Goal: Task Accomplishment & Management: Use online tool/utility

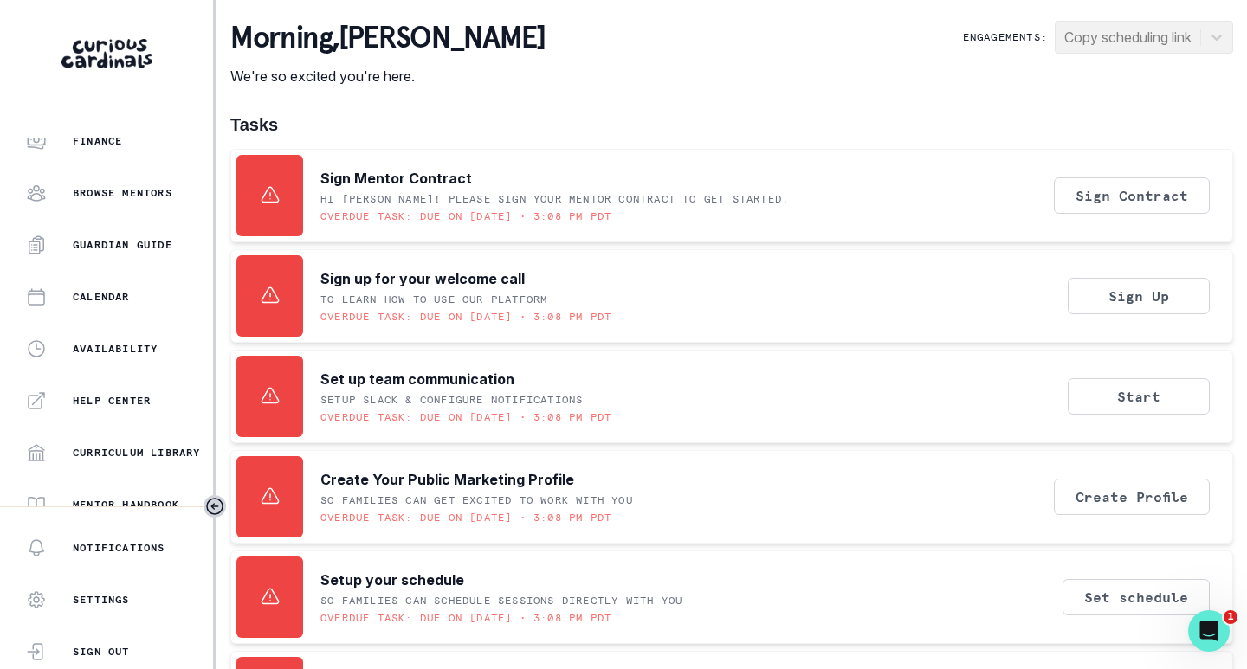
scroll to position [346, 0]
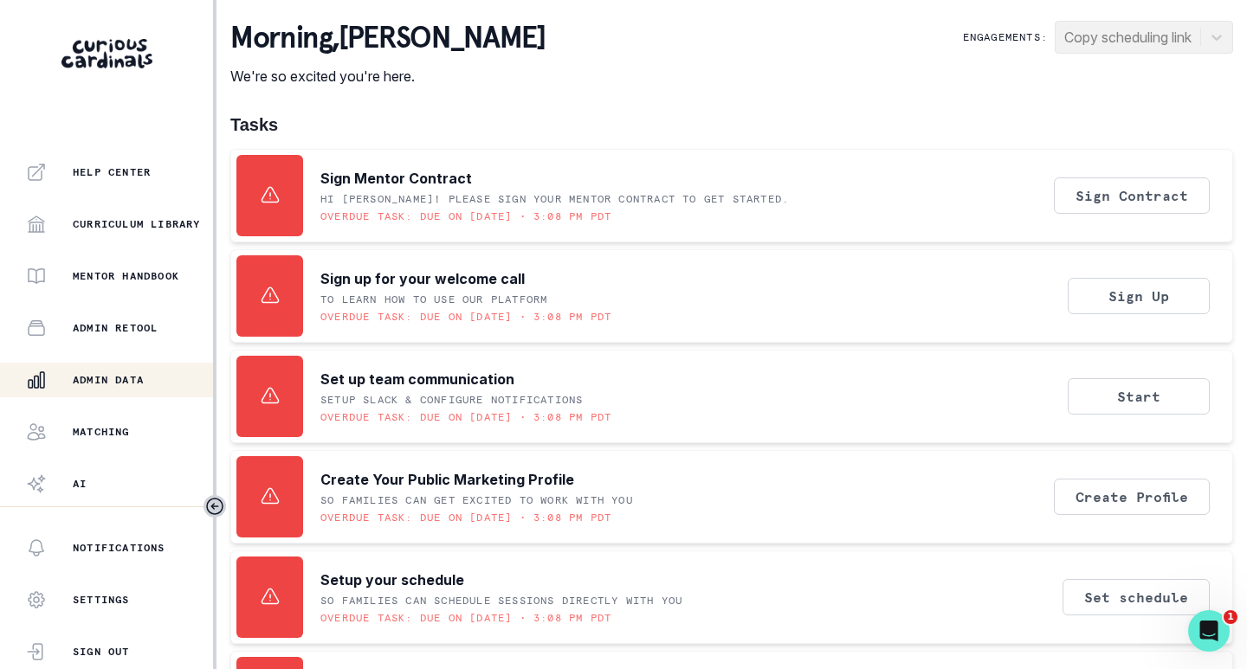
click at [104, 371] on div "Admin Data" at bounding box center [119, 380] width 187 height 21
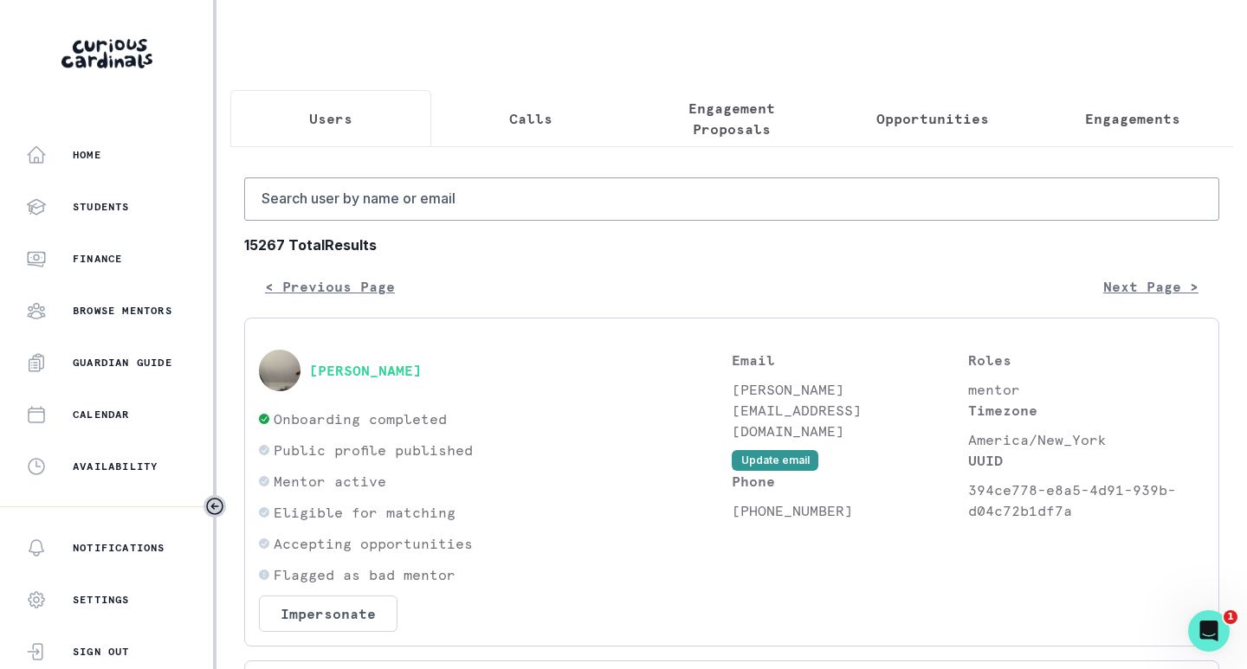
click at [1134, 117] on p "Engagements" at bounding box center [1132, 118] width 95 height 21
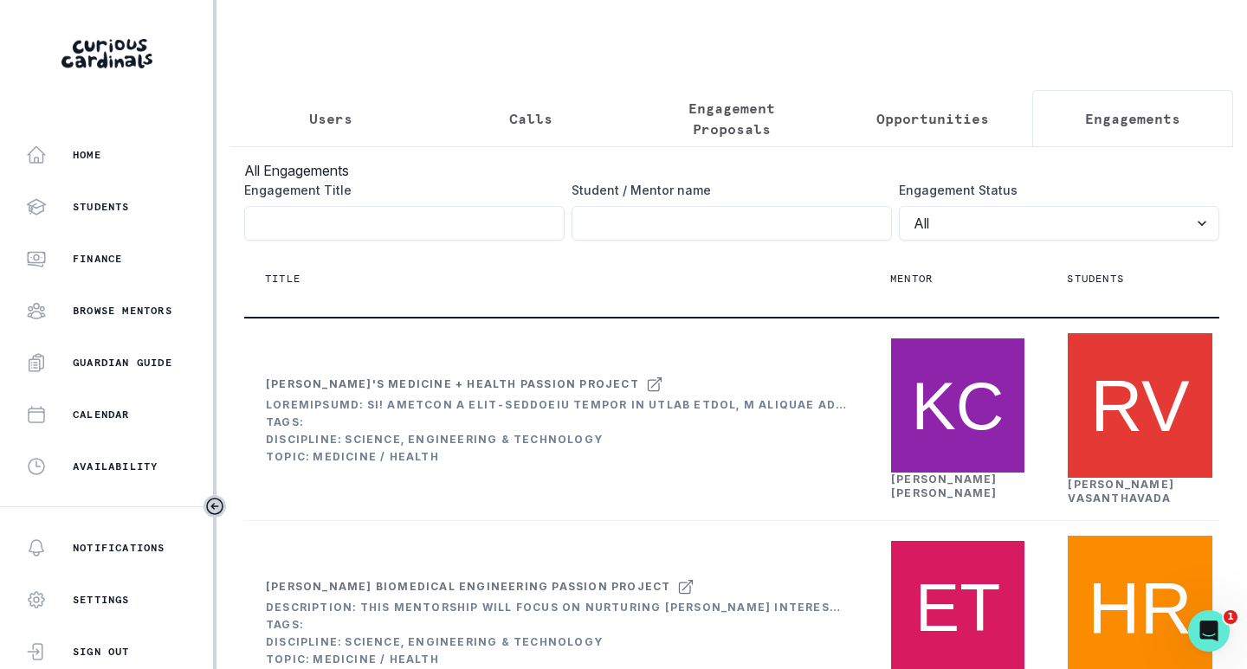
click at [712, 214] on div "Student / Mentor name" at bounding box center [732, 211] width 320 height 60
click at [701, 229] on input "Engagement Title" at bounding box center [732, 223] width 320 height 35
type input "[PERSON_NAME]"
click button "submit" at bounding box center [0, 0] width 0 height 0
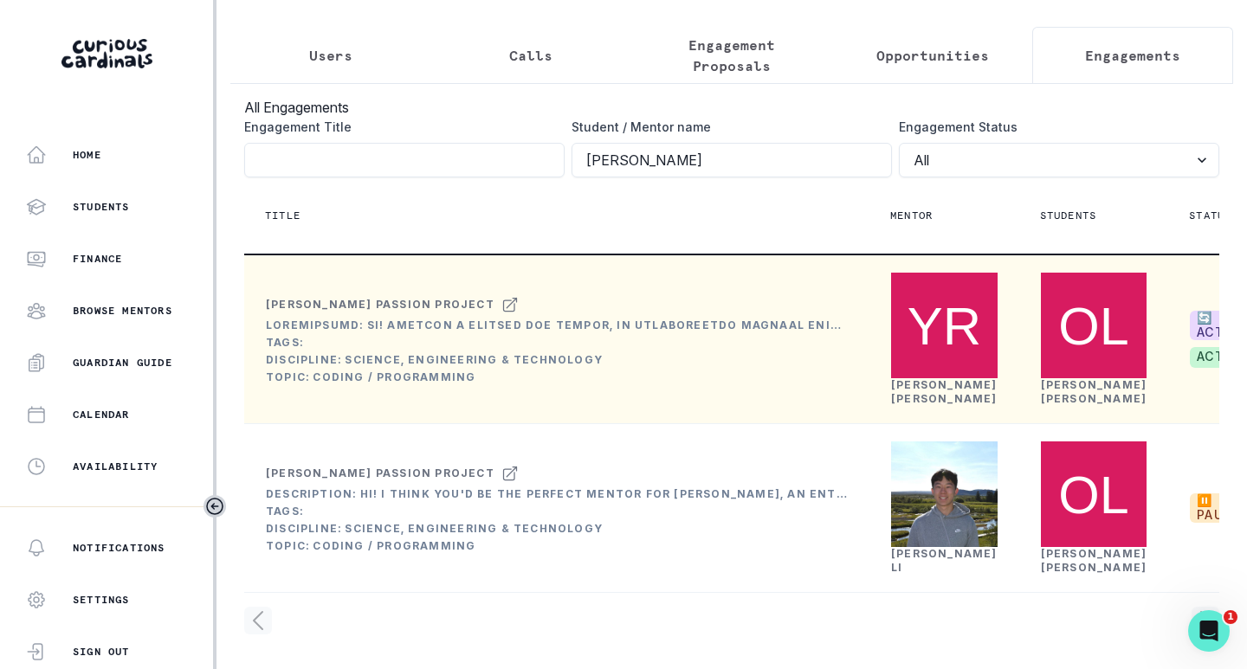
scroll to position [173, 0]
click at [907, 378] on link "[PERSON_NAME]" at bounding box center [944, 391] width 107 height 27
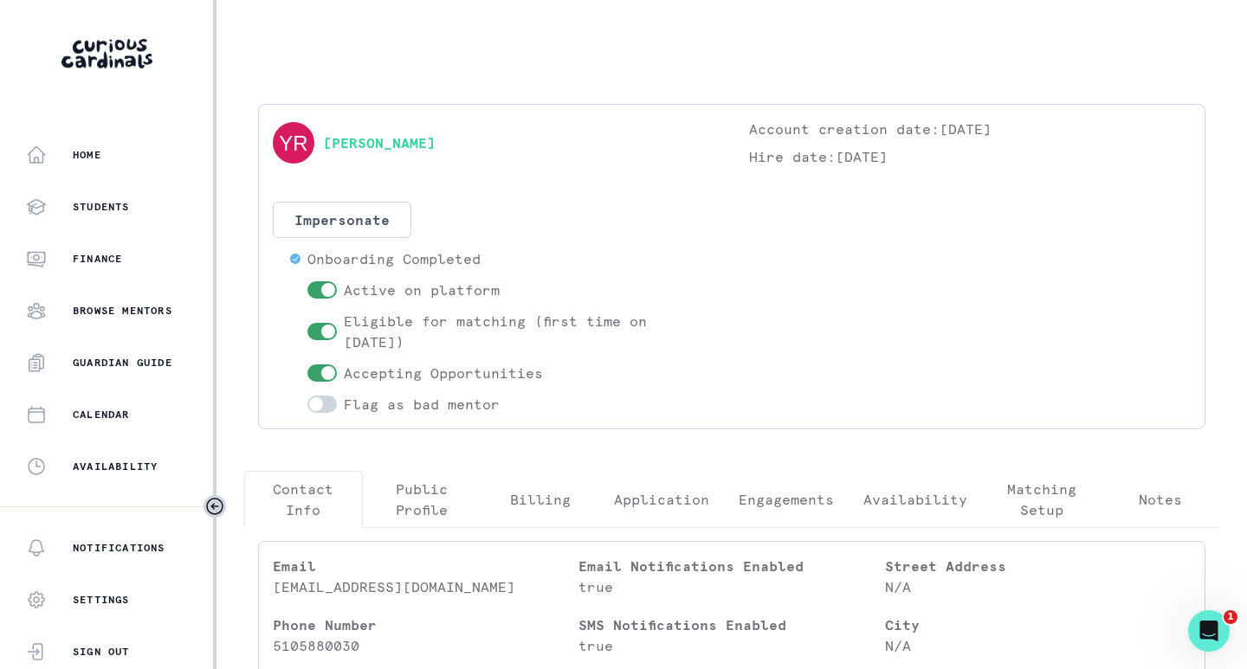
click at [762, 498] on p "Engagements" at bounding box center [786, 499] width 95 height 21
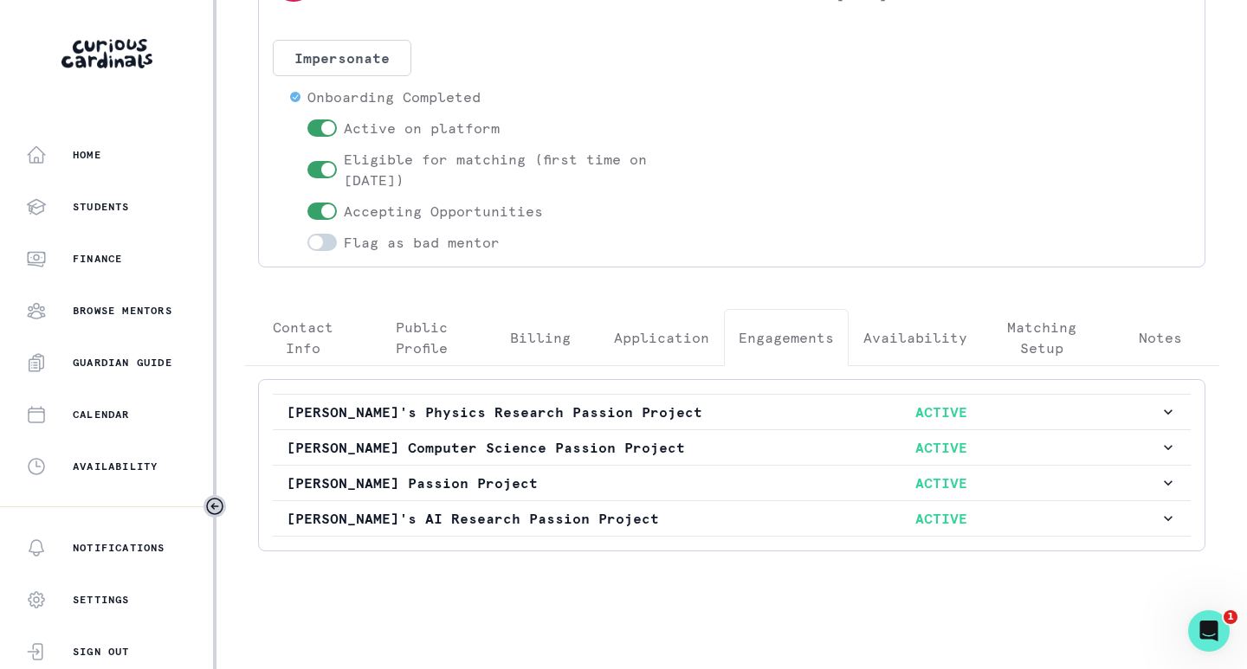
scroll to position [183, 0]
click at [758, 487] on p "ACTIVE" at bounding box center [941, 483] width 437 height 21
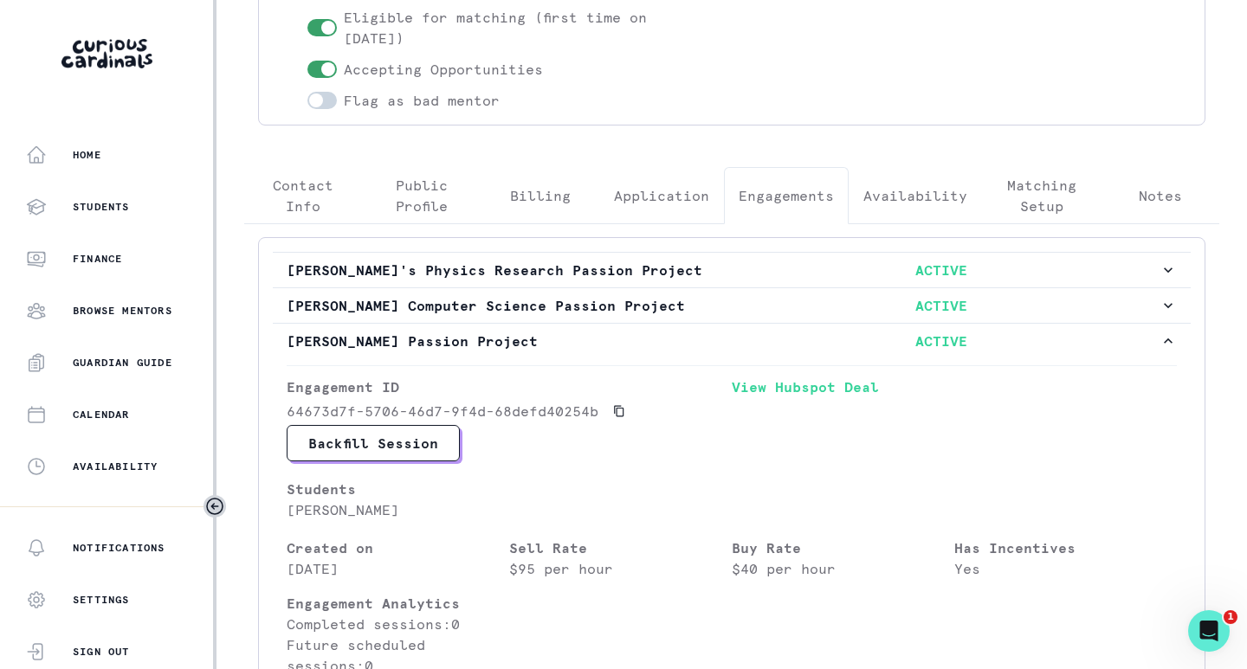
scroll to position [295, 0]
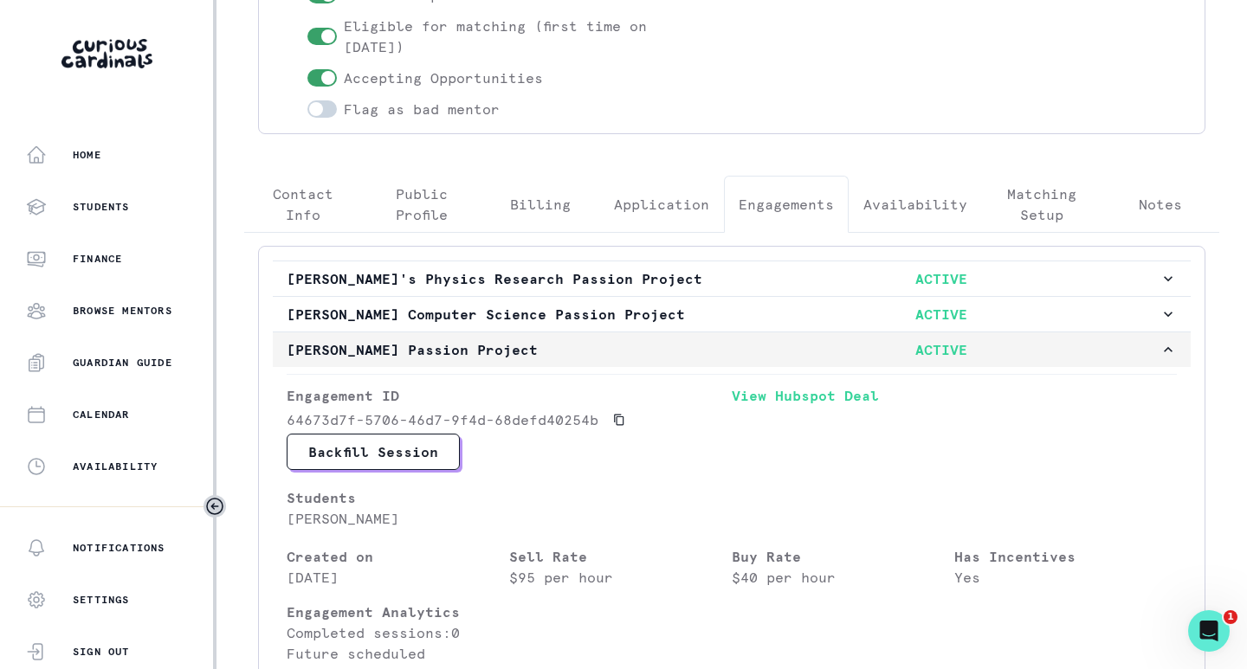
click at [690, 360] on p "[PERSON_NAME] Passion Project" at bounding box center [505, 350] width 437 height 21
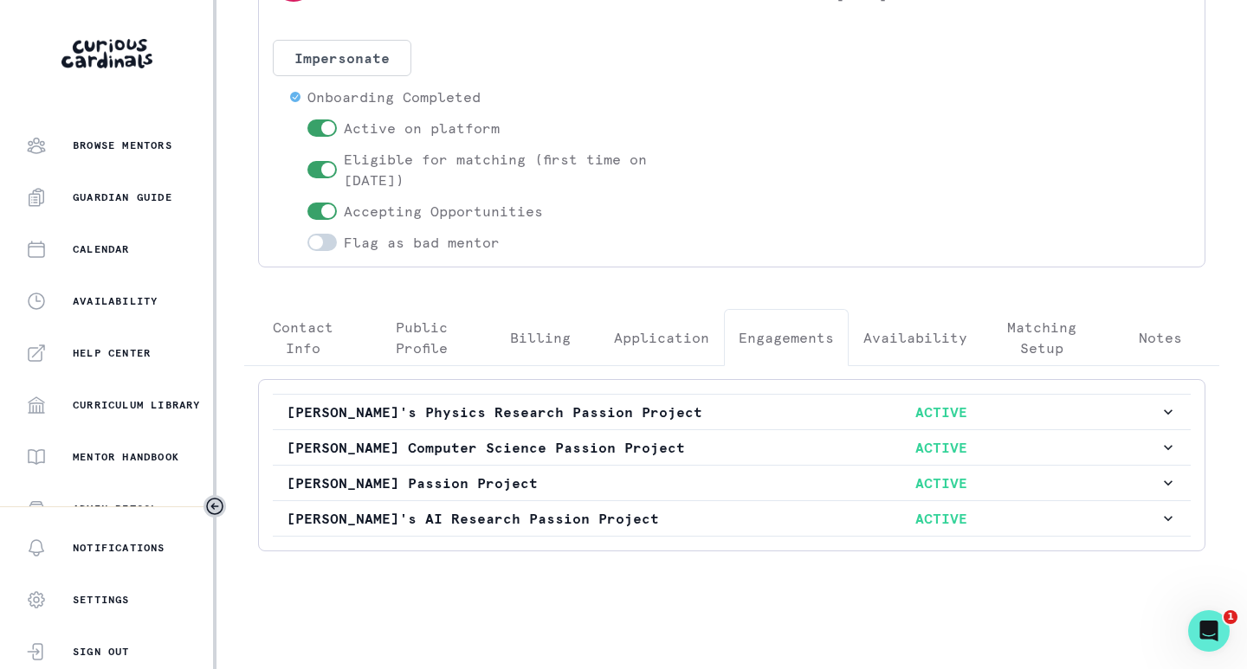
scroll to position [346, 0]
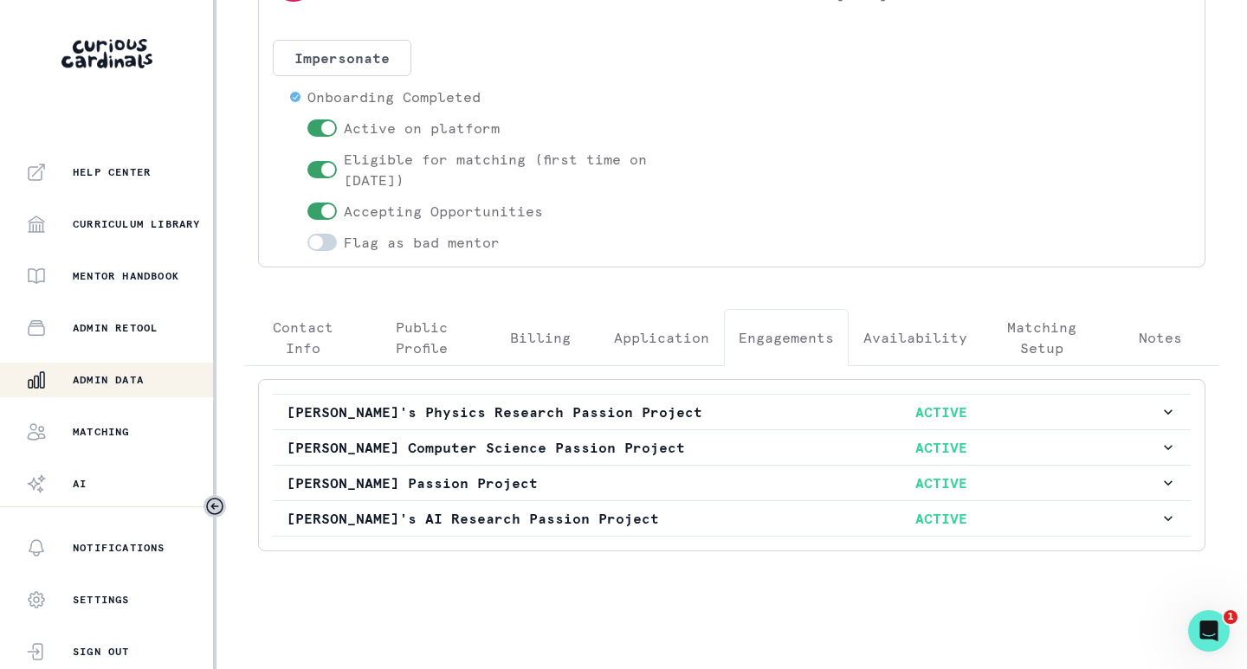
click at [112, 386] on p "Admin Data" at bounding box center [108, 380] width 71 height 14
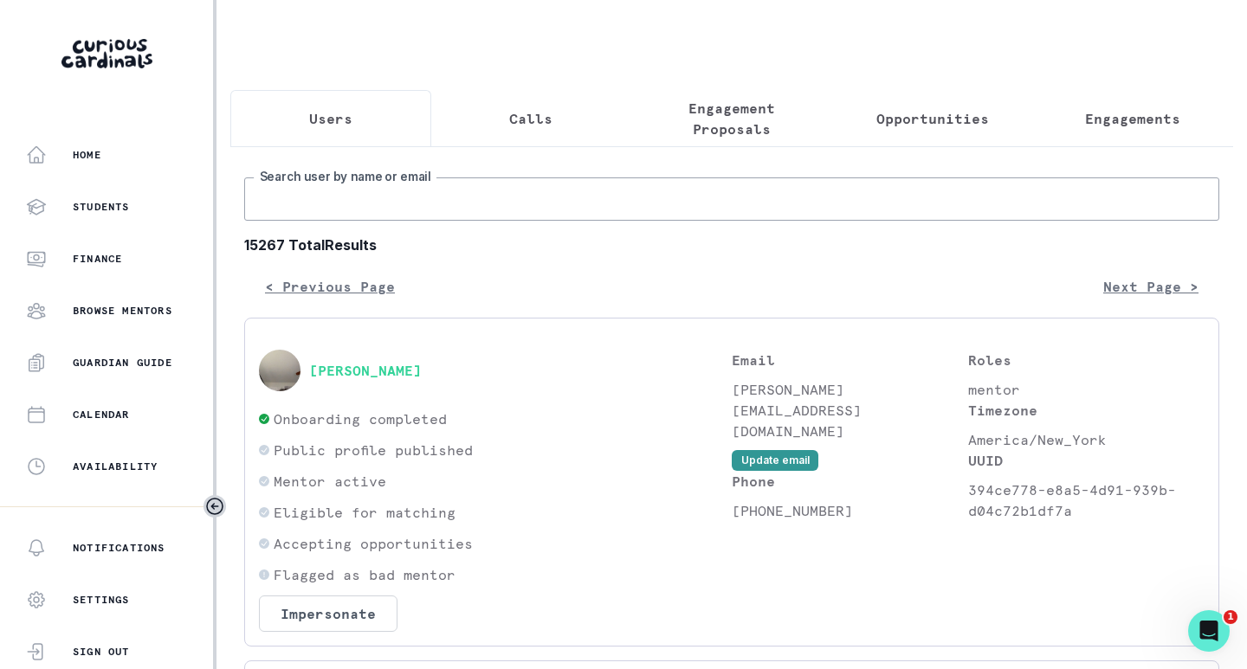
click at [396, 210] on input "Search user by name or email" at bounding box center [731, 199] width 975 height 43
type input "[PERSON_NAME]"
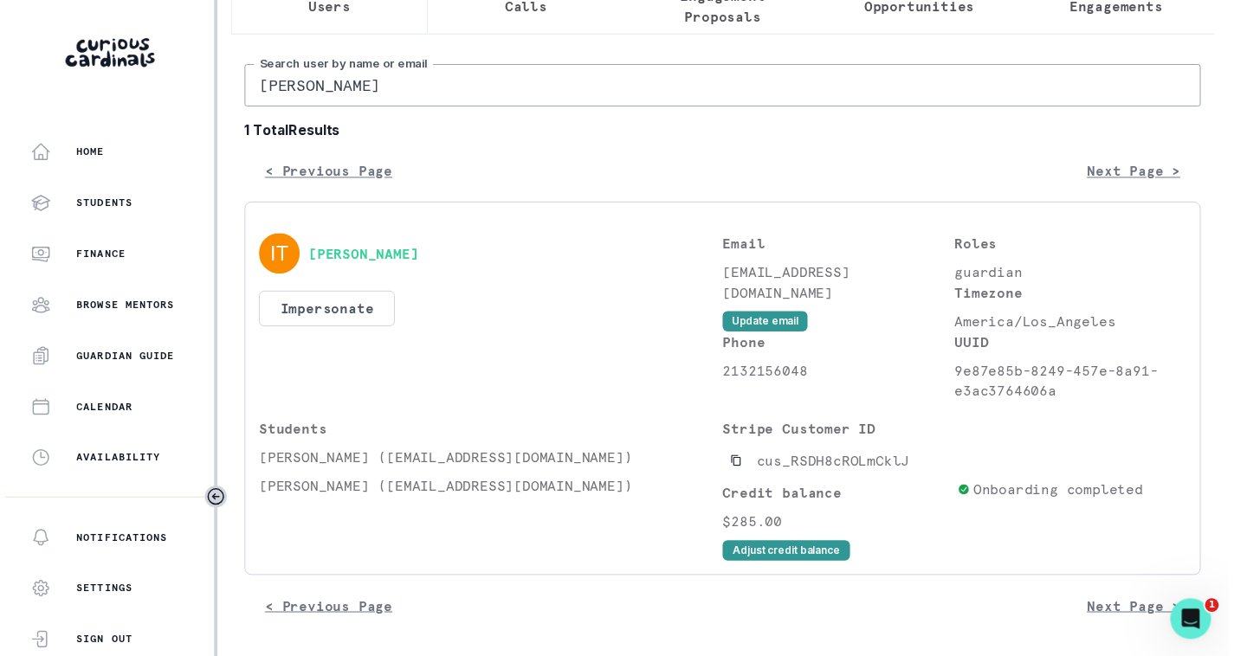
scroll to position [126, 0]
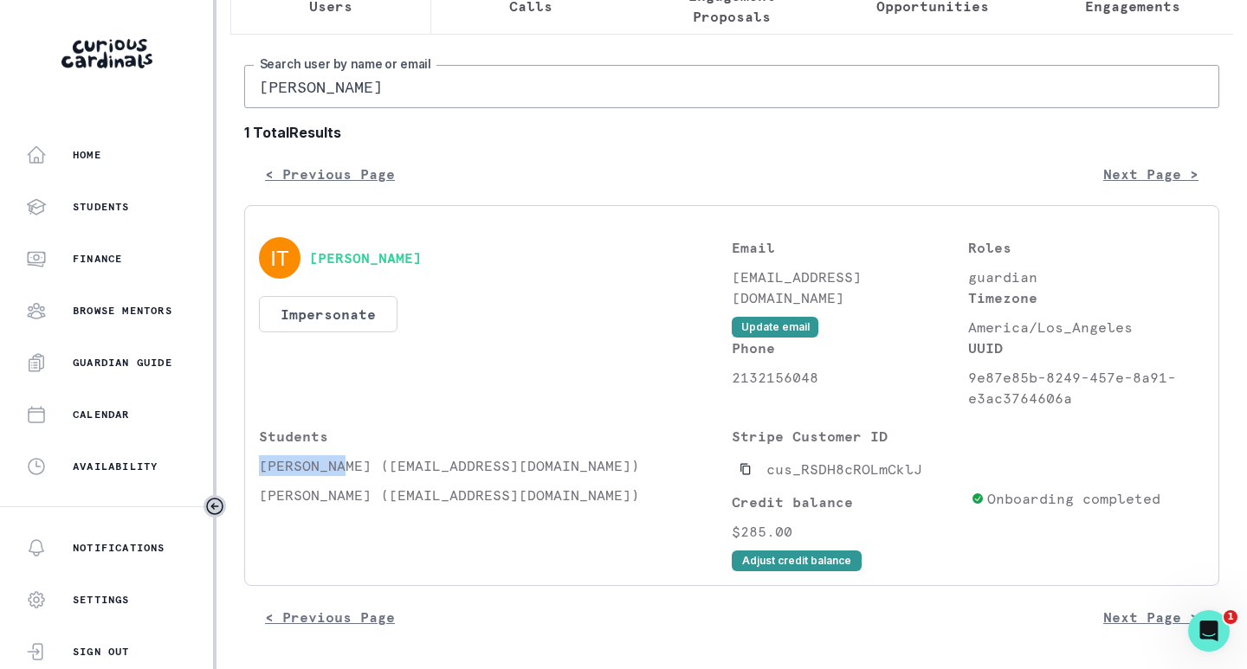
drag, startPoint x: 343, startPoint y: 465, endPoint x: 249, endPoint y: 469, distance: 93.6
click at [249, 469] on div "[PERSON_NAME] Impersonate Confirmation Are you sure? Impersonating means that w…" at bounding box center [731, 395] width 975 height 381
copy p "[PERSON_NAME]"
click at [373, 326] on button "Impersonate" at bounding box center [328, 314] width 139 height 36
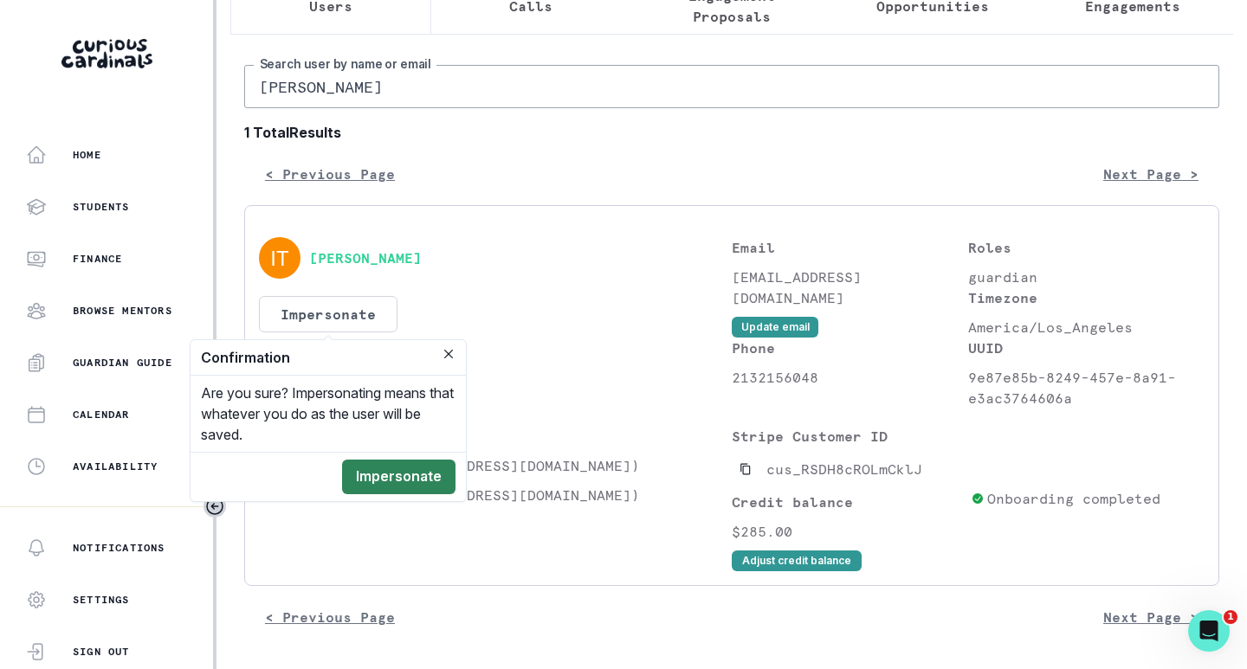
click at [434, 468] on button "Impersonate" at bounding box center [398, 477] width 113 height 35
